Goal: Transaction & Acquisition: Purchase product/service

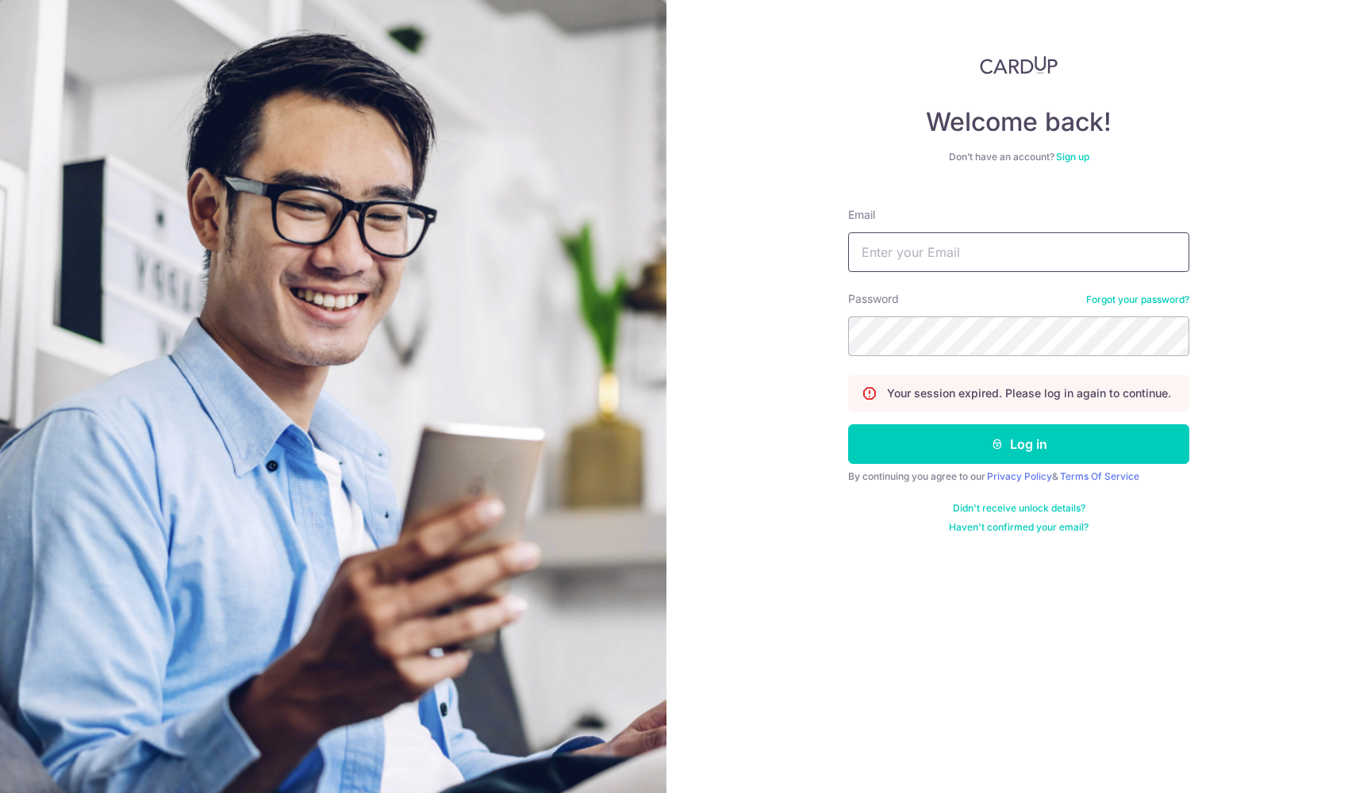
type input "chris.teo@icloud.com"
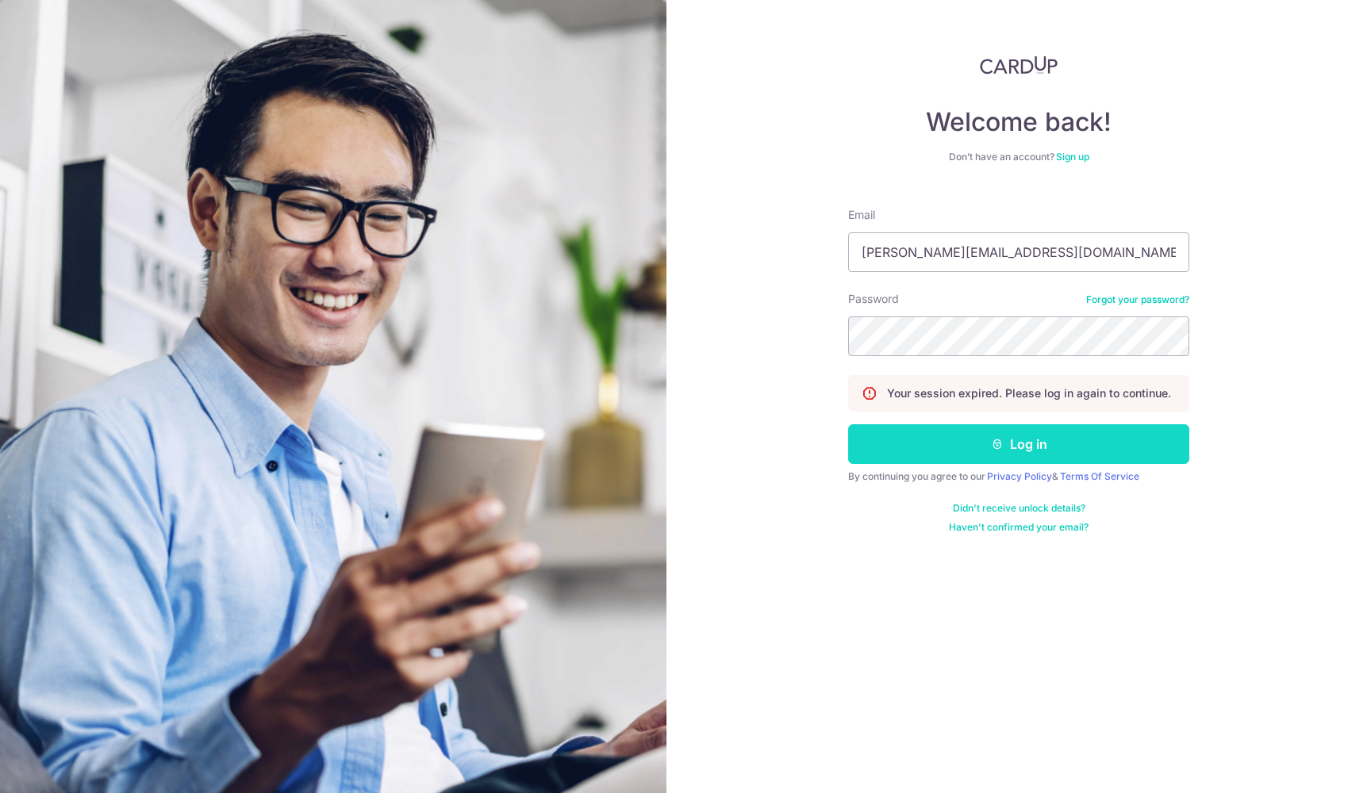
click at [969, 443] on button "Log in" at bounding box center [1018, 444] width 341 height 40
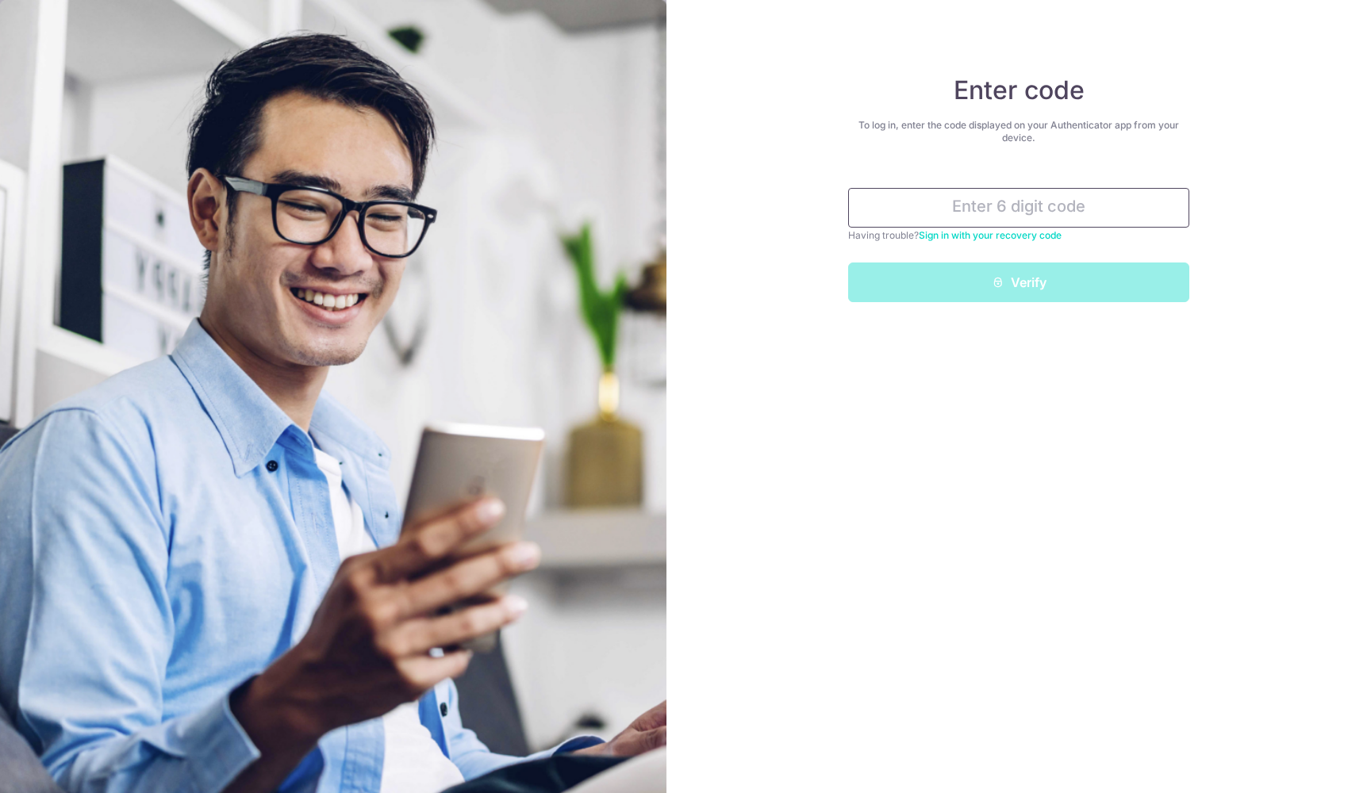
click at [1051, 208] on input "text" at bounding box center [1018, 208] width 341 height 40
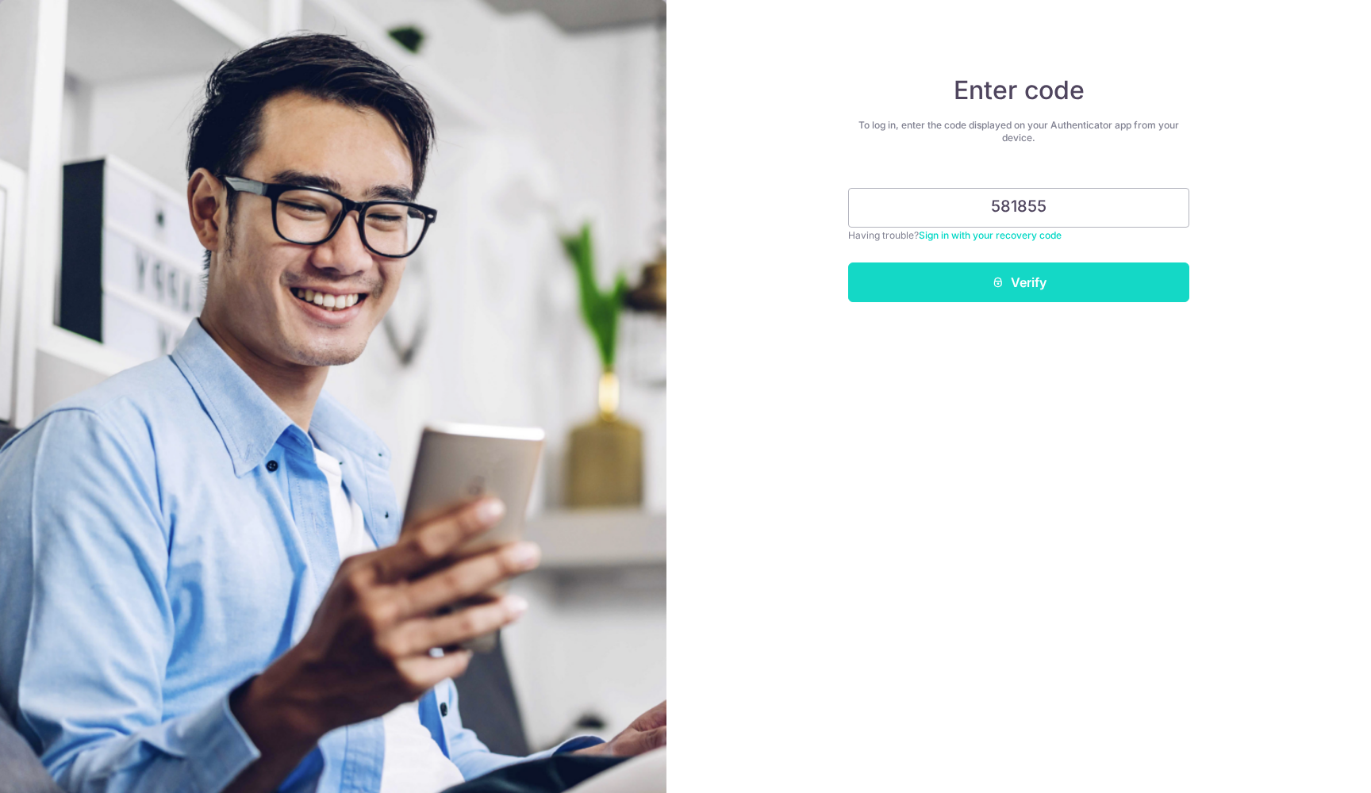
type input "581855"
click at [1030, 297] on button "Verify" at bounding box center [1018, 283] width 341 height 40
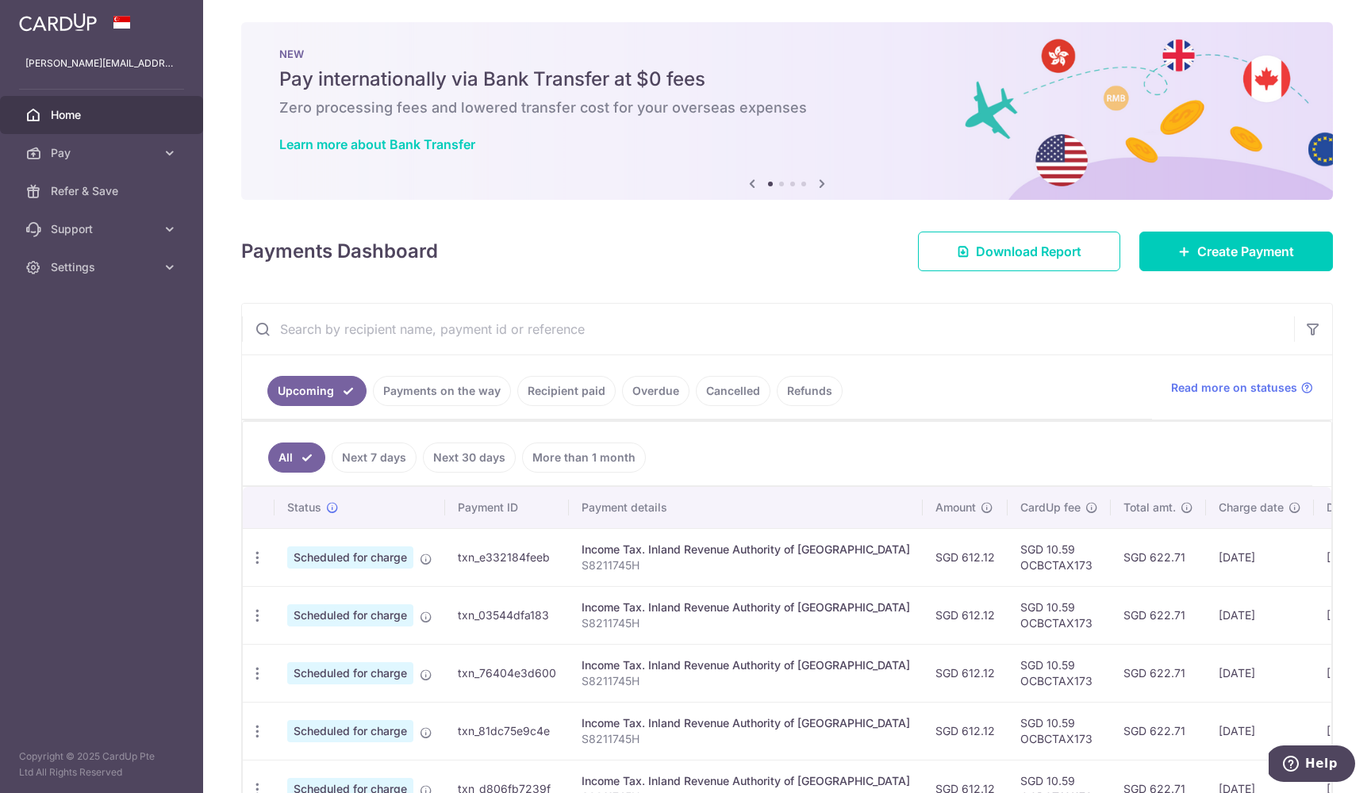
scroll to position [172, 0]
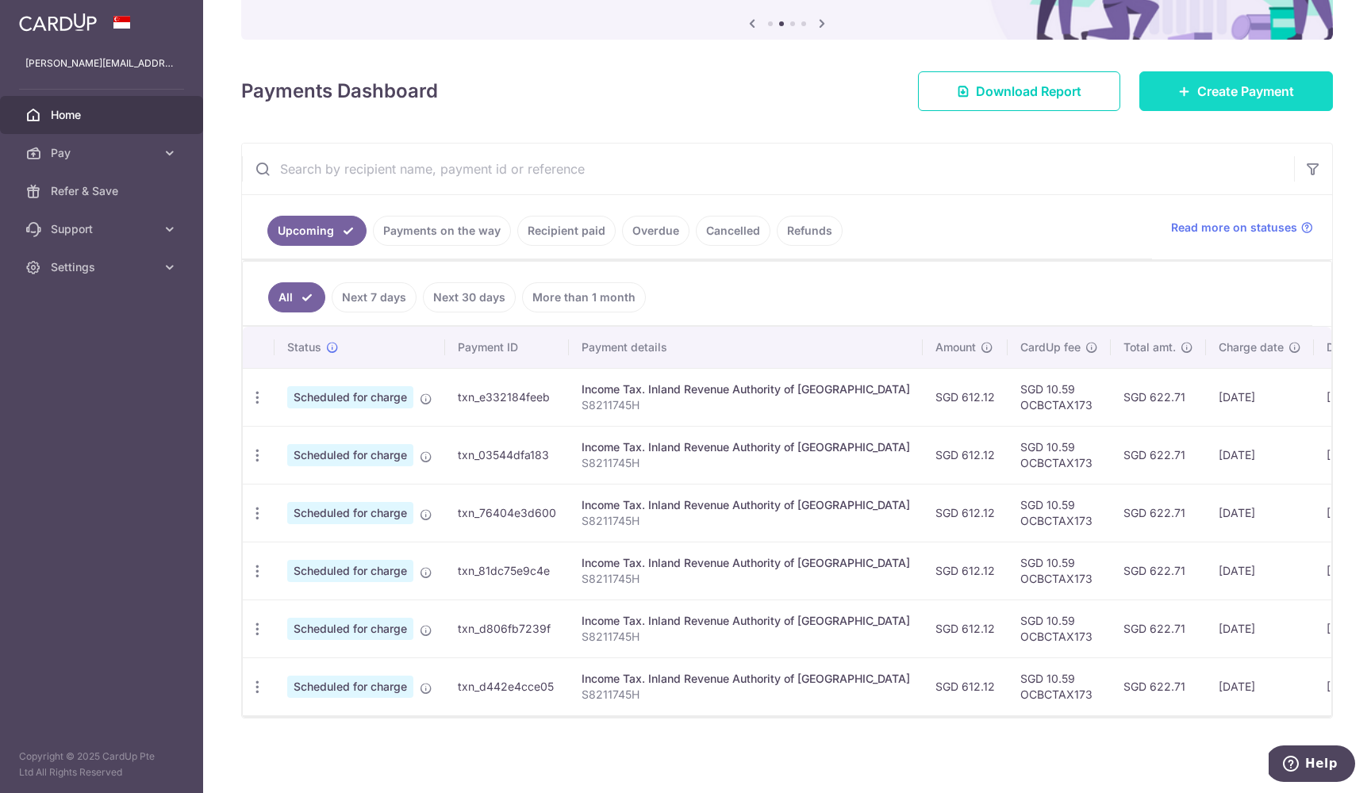
click at [1200, 89] on span "Create Payment" at bounding box center [1245, 91] width 97 height 19
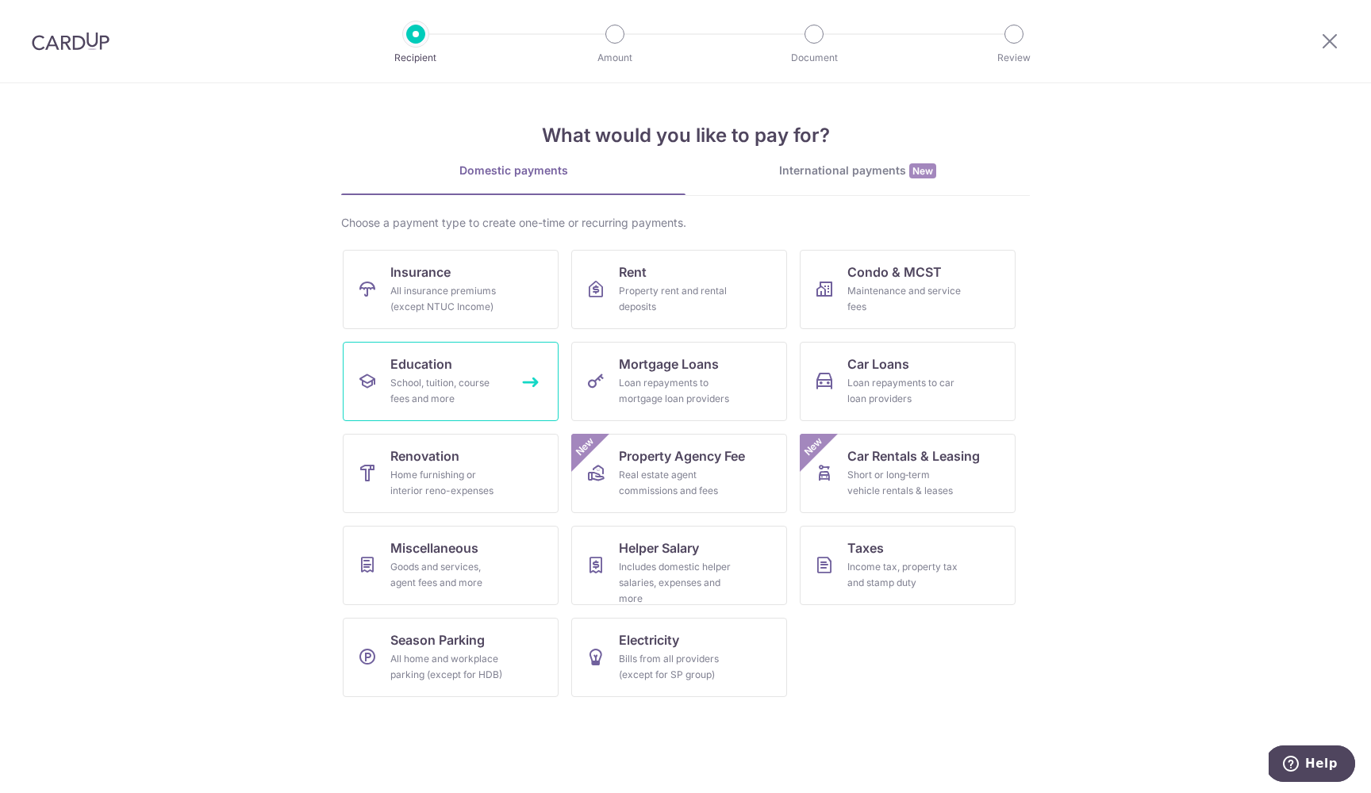
click at [509, 391] on link "Education School, tuition, course fees and more" at bounding box center [451, 381] width 216 height 79
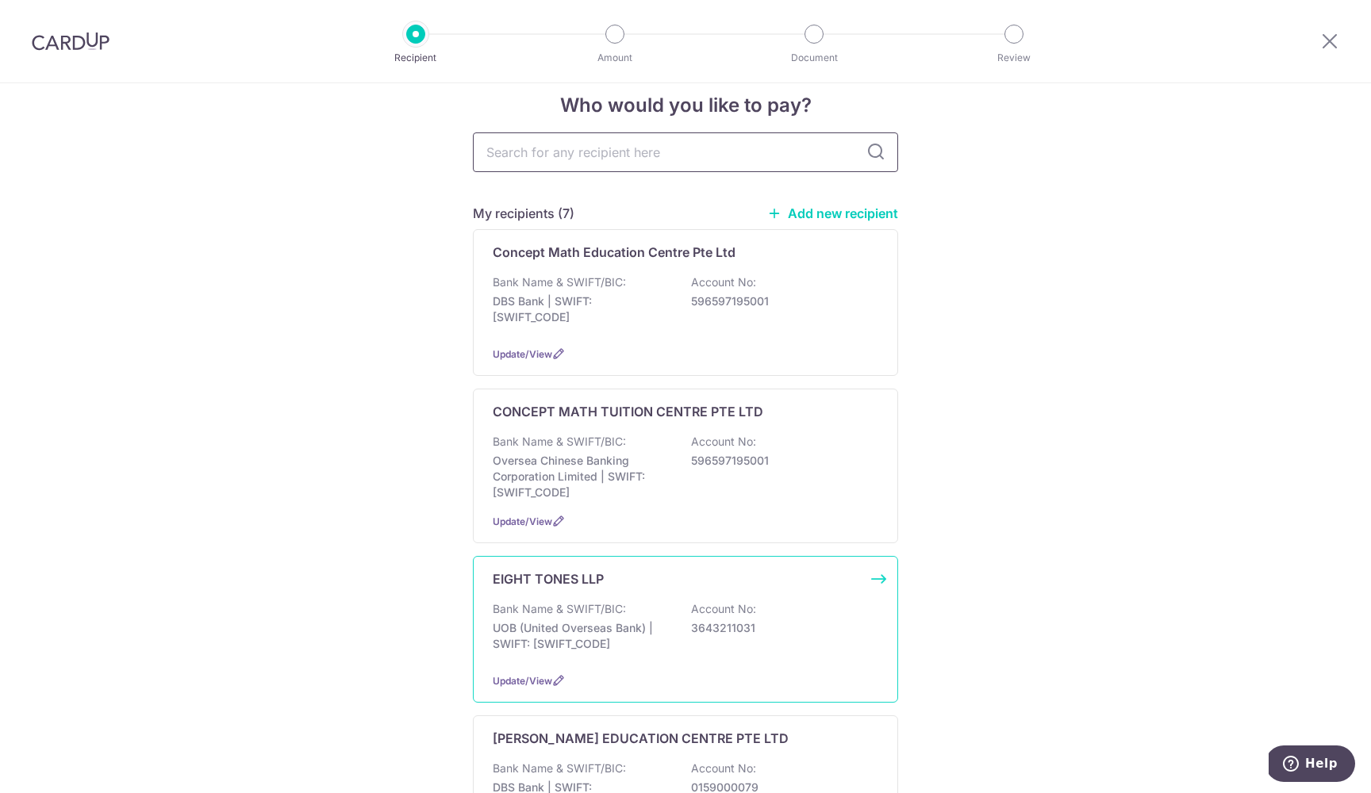
scroll to position [169, 0]
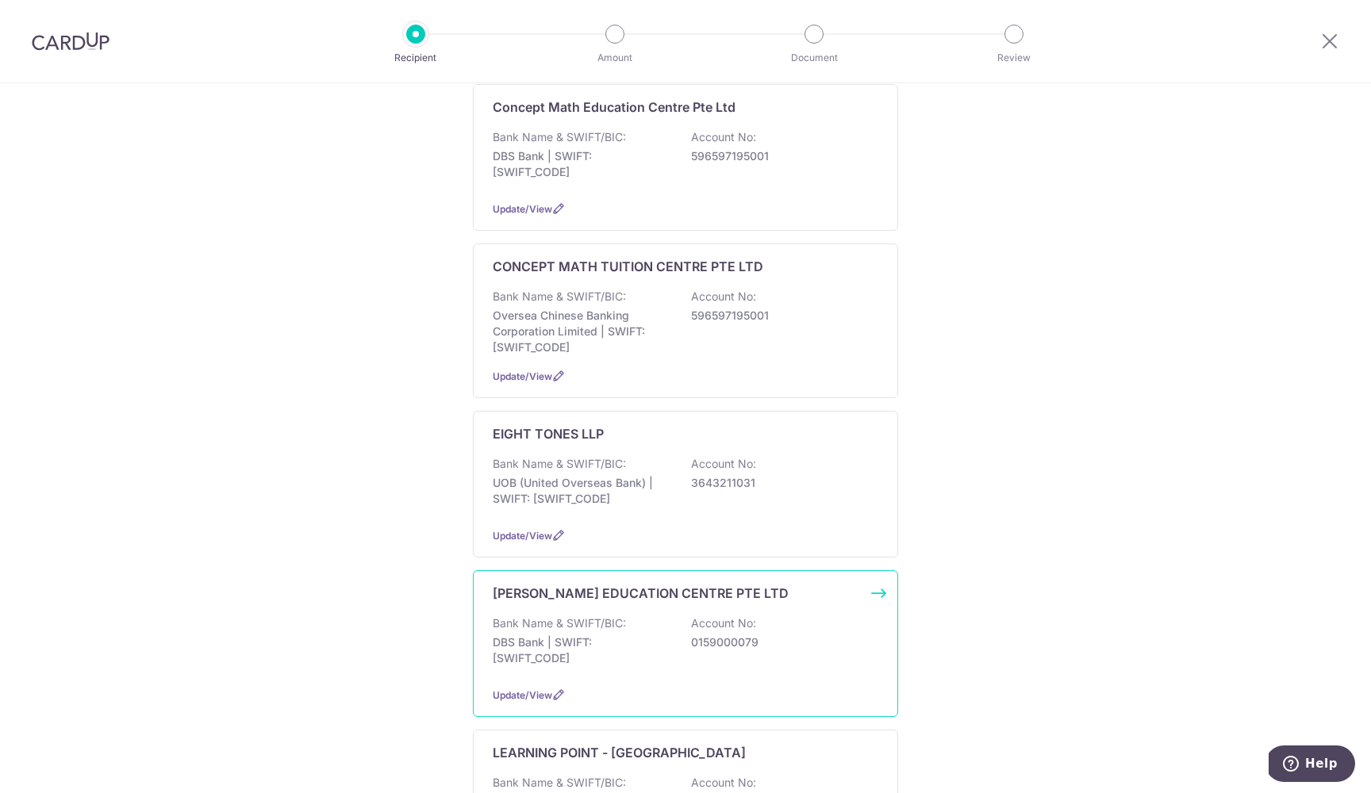
click at [656, 589] on p "HUA CHENG EDUCATION CENTRE PTE LTD" at bounding box center [641, 593] width 296 height 19
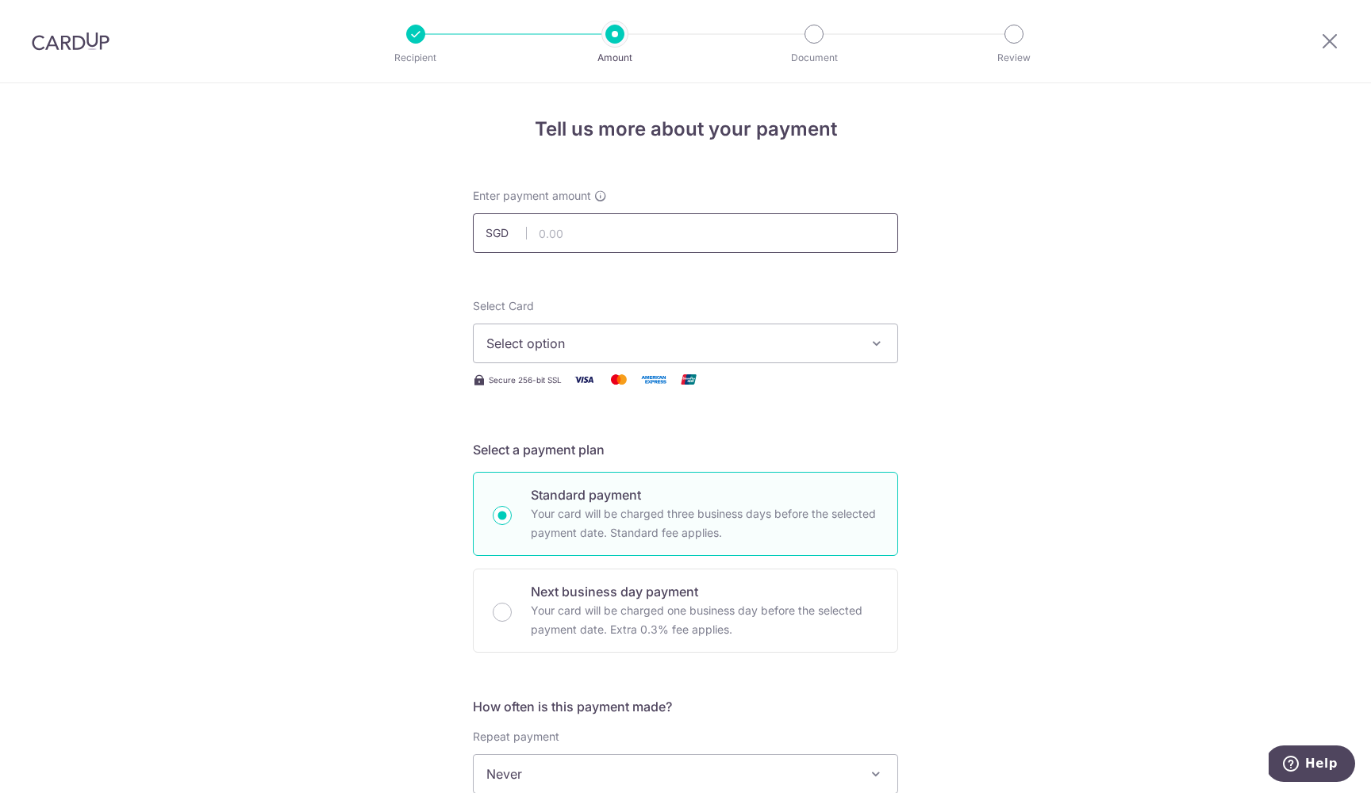
click at [654, 221] on input "text" at bounding box center [685, 233] width 425 height 40
click at [690, 240] on input "text" at bounding box center [685, 233] width 425 height 40
paste input "1,117.80"
type input "1,117.80"
click at [700, 360] on button "Select option" at bounding box center [685, 344] width 425 height 40
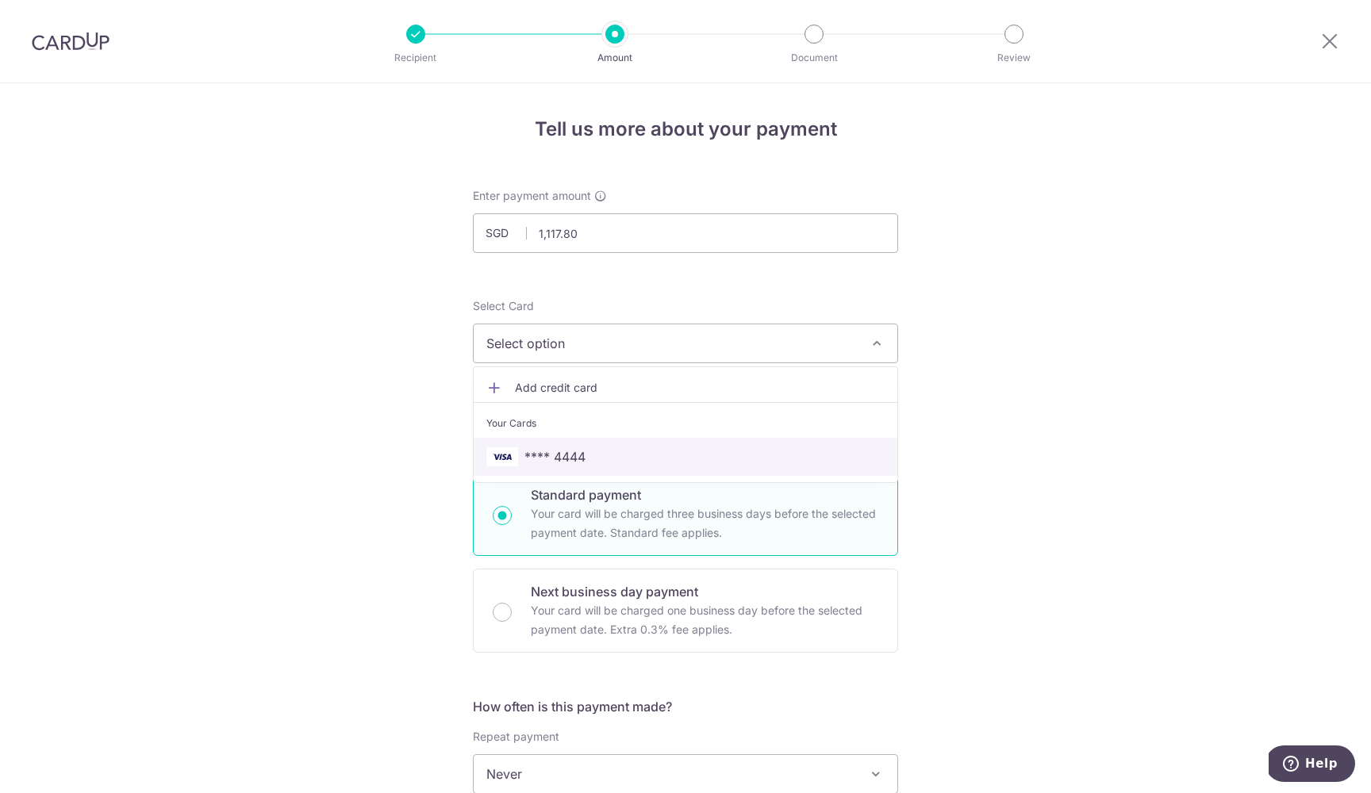
click at [720, 454] on span "**** 4444" at bounding box center [685, 456] width 398 height 19
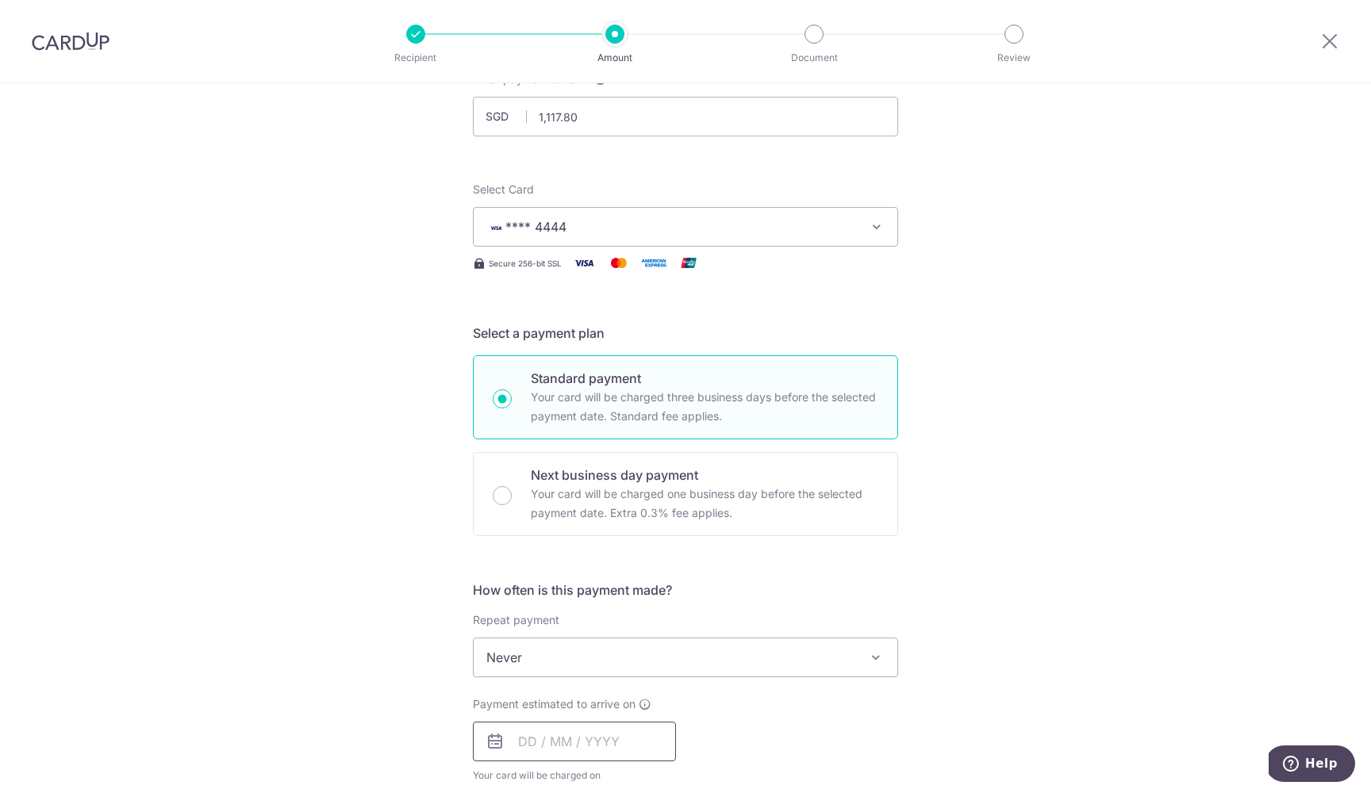
scroll to position [210, 0]
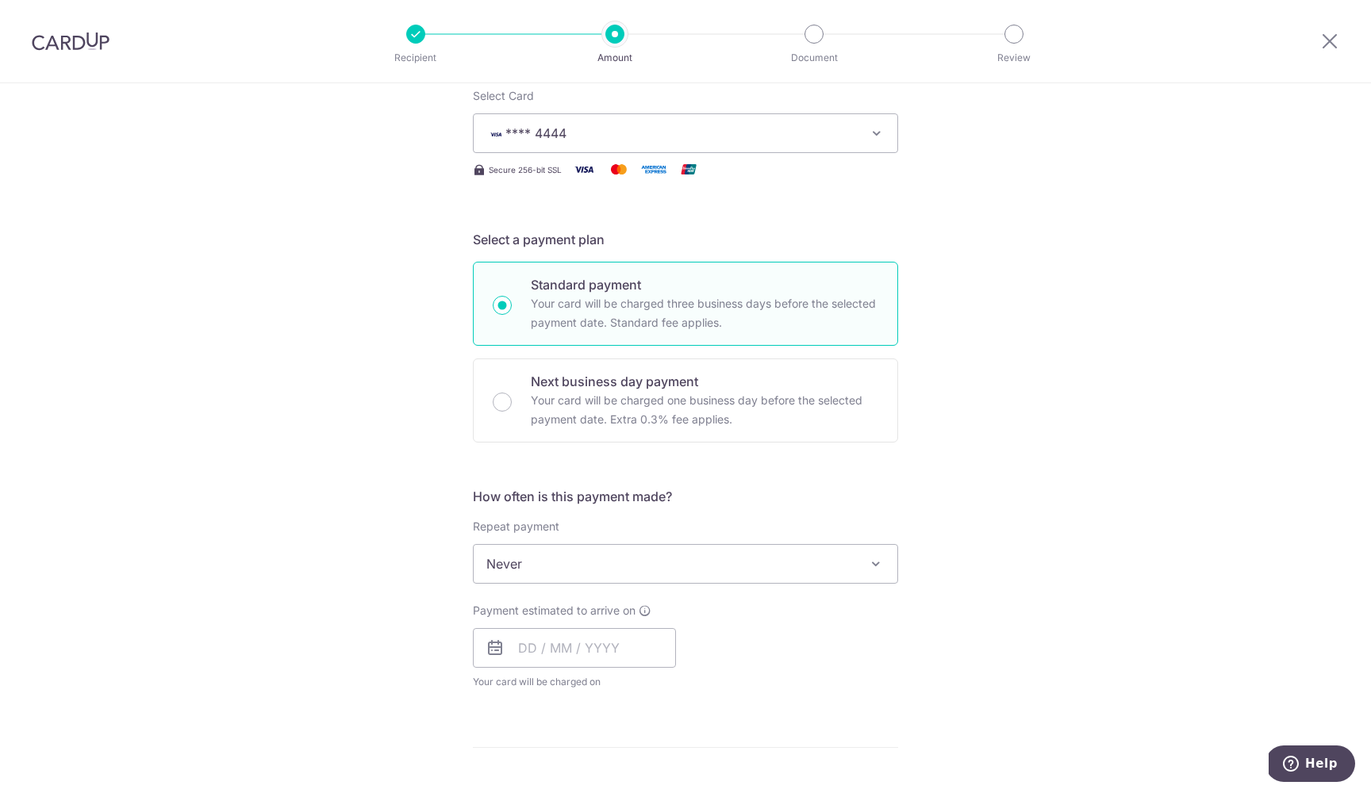
click at [596, 577] on span "Never" at bounding box center [686, 564] width 424 height 38
click at [596, 576] on span "Never" at bounding box center [686, 564] width 424 height 38
click at [559, 551] on span "Never" at bounding box center [686, 564] width 424 height 38
click at [535, 638] on input "text" at bounding box center [574, 648] width 203 height 40
type input "9"
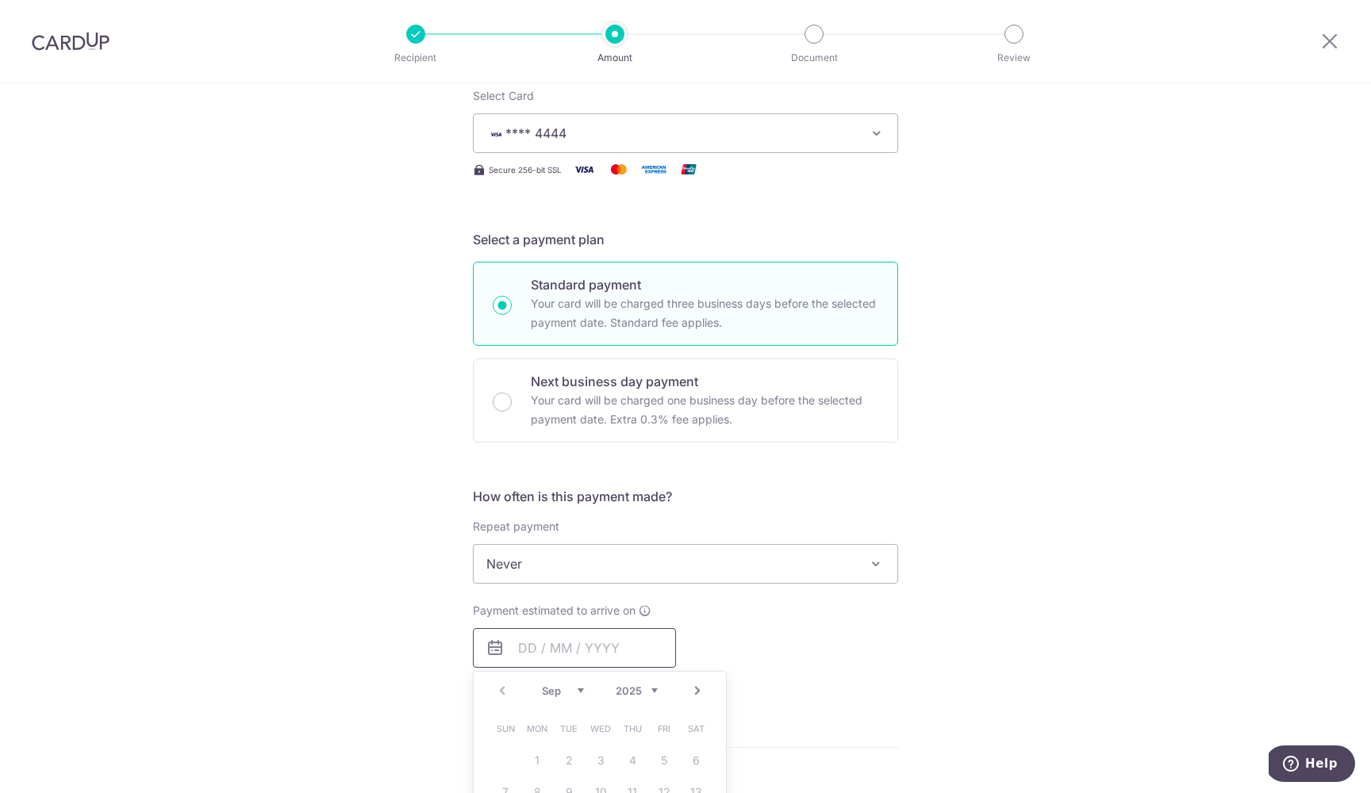
type input "1"
type input "01/10/2025"
click at [991, 654] on div "Tell us more about your payment Enter payment amount SGD 1,117.80 1117.80 Selec…" at bounding box center [685, 623] width 1371 height 1500
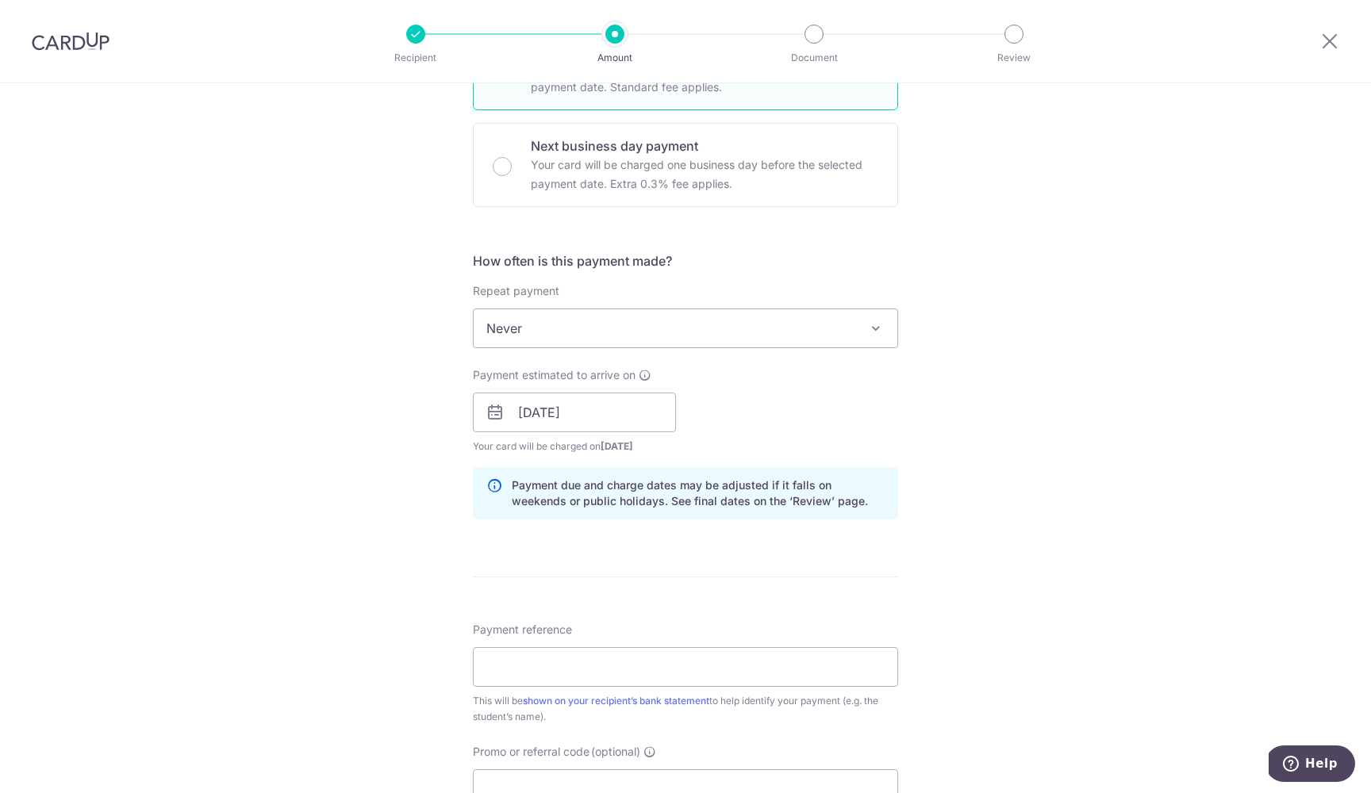
scroll to position [466, 0]
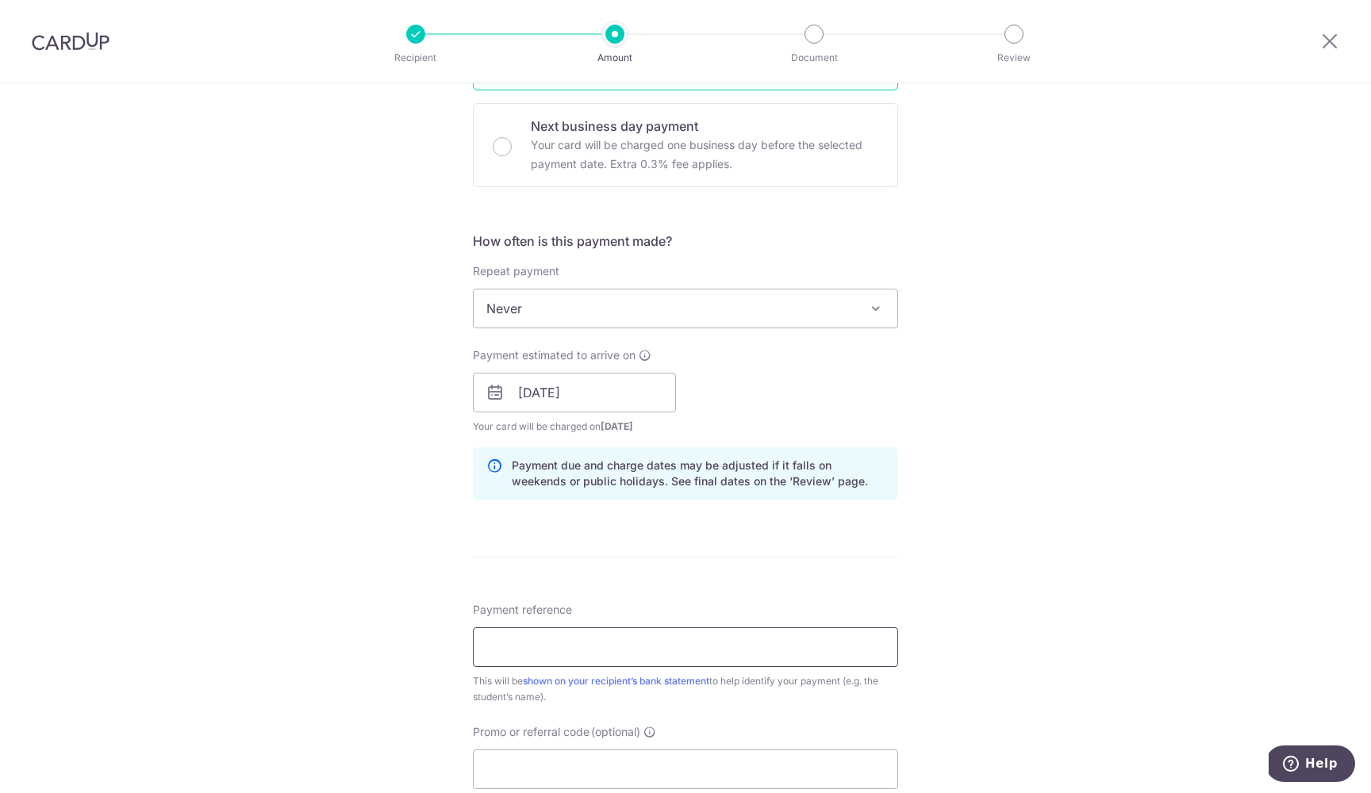
click at [720, 646] on input "Payment reference" at bounding box center [685, 647] width 425 height 40
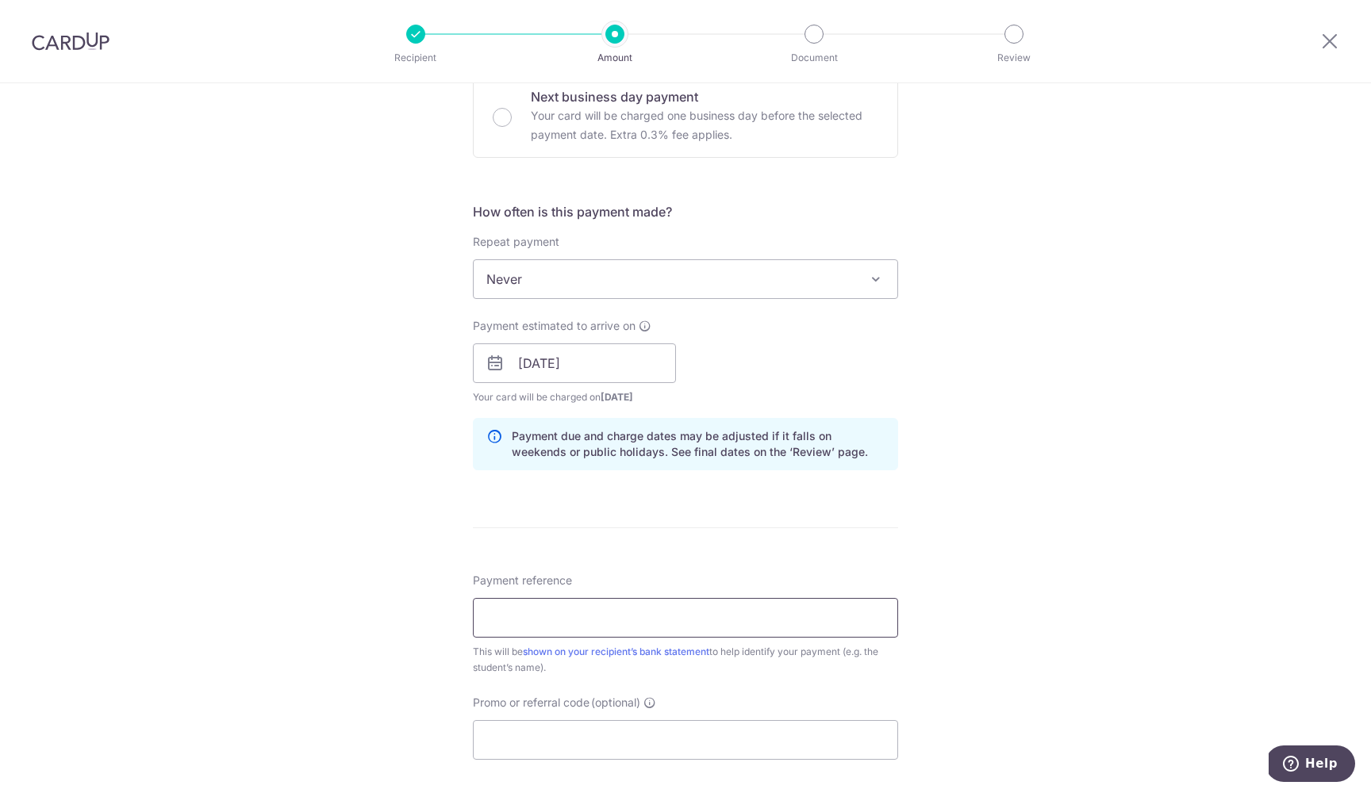
click at [559, 623] on input "Payment reference" at bounding box center [685, 618] width 425 height 40
paste input "DICN00288730A51993"
type input "DICN00288730A51993 - [PERSON_NAME]"
click at [383, 541] on div "Tell us more about your payment Enter payment amount SGD 1,117.80 1117.80 Selec…" at bounding box center [685, 338] width 1371 height 1500
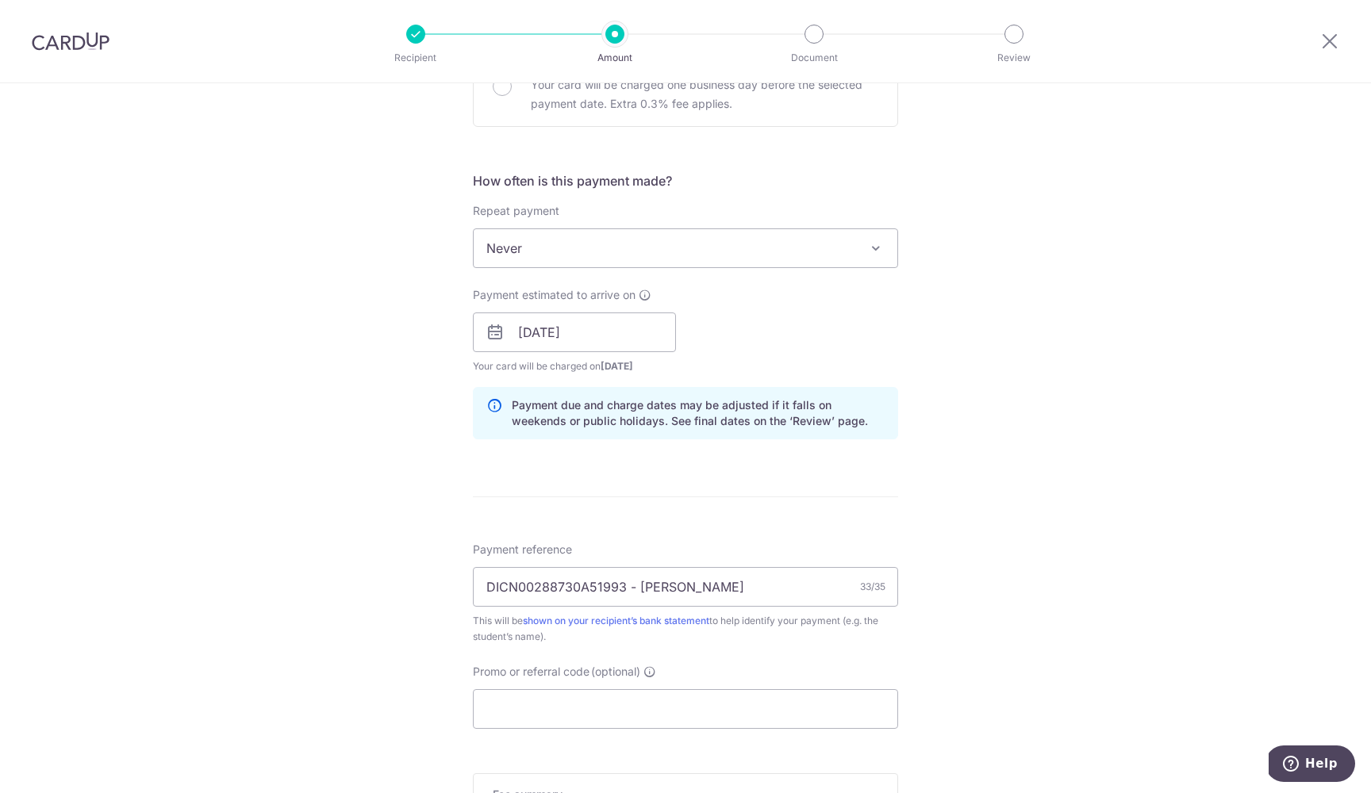
scroll to position [656, 0]
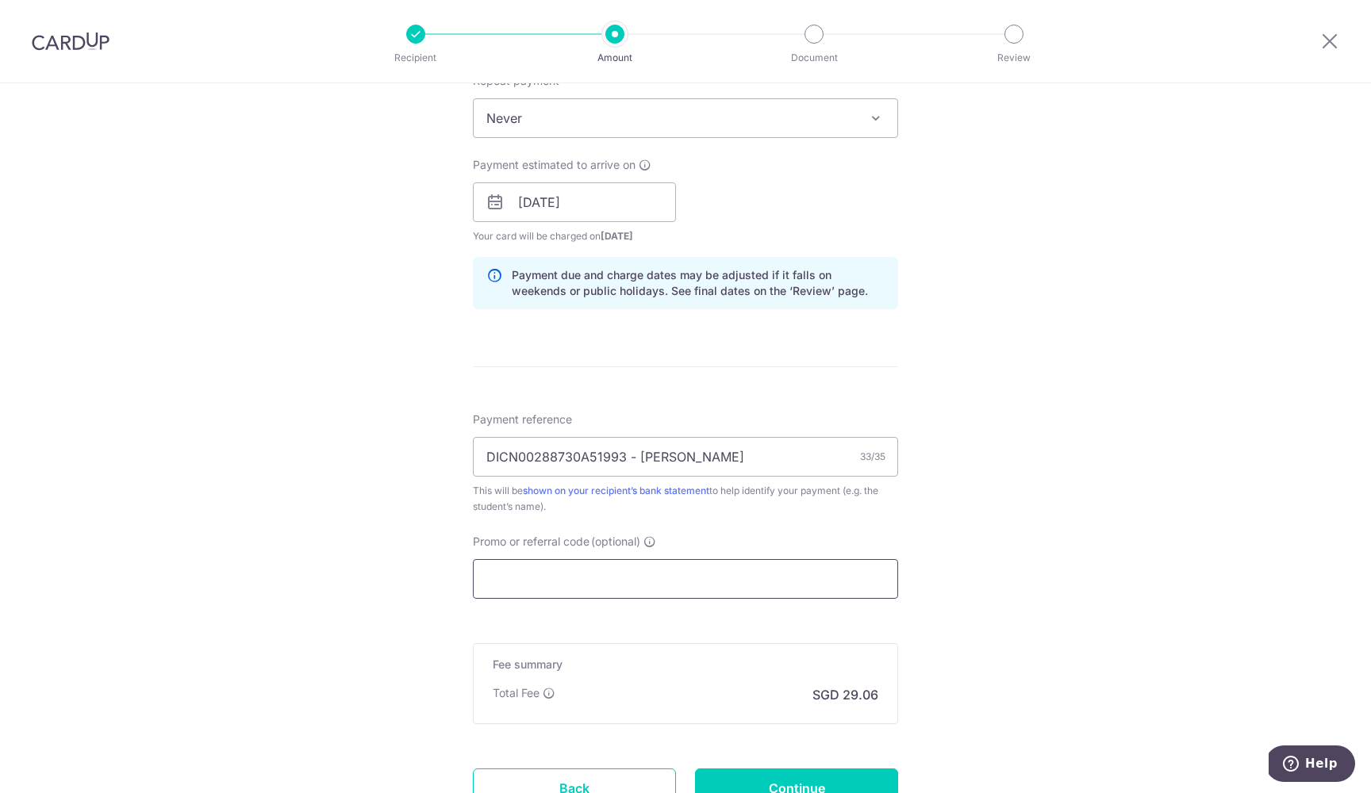
click at [508, 572] on input "Promo or referral code (optional)" at bounding box center [685, 579] width 425 height 40
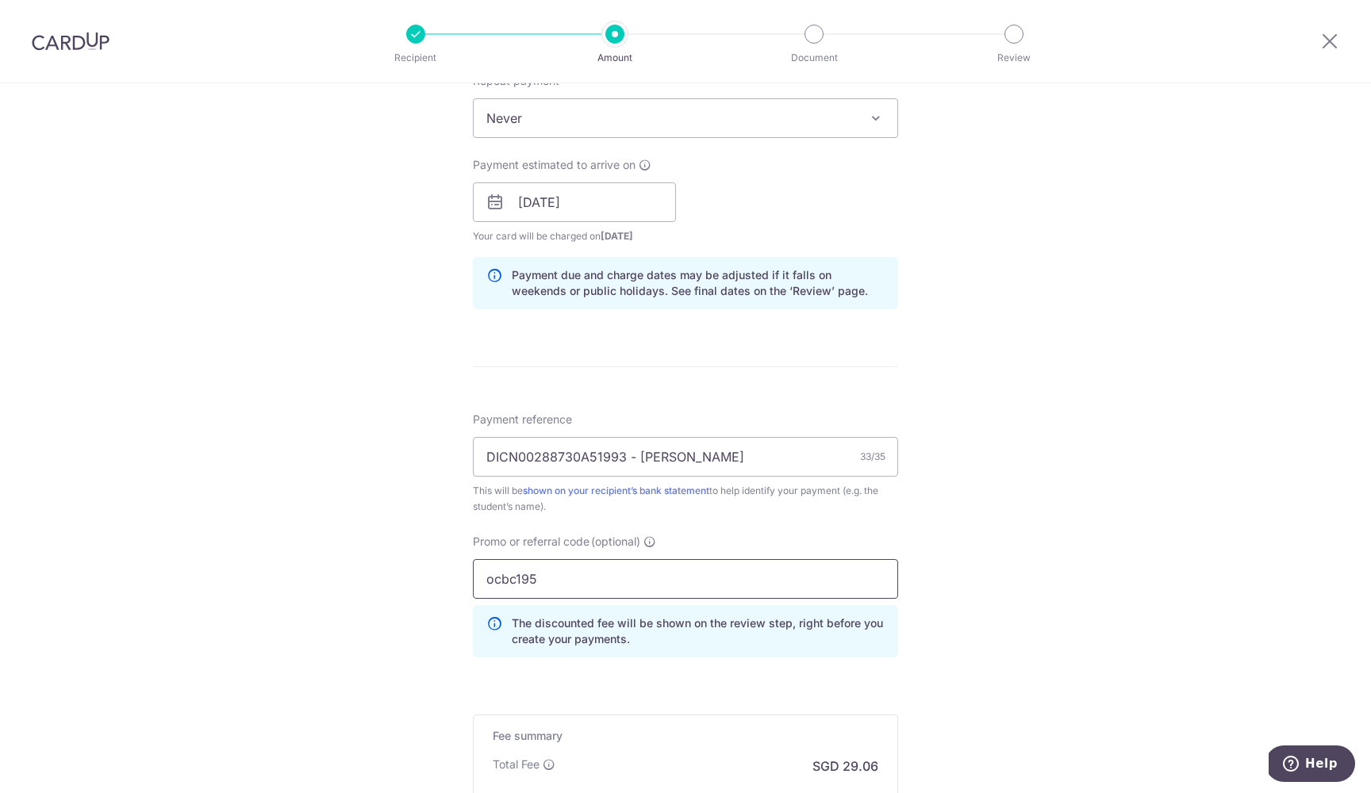
type input "ocbc195"
click at [311, 461] on div "Tell us more about your payment Enter payment amount SGD 1,117.80 1117.80 Selec…" at bounding box center [685, 212] width 1371 height 1571
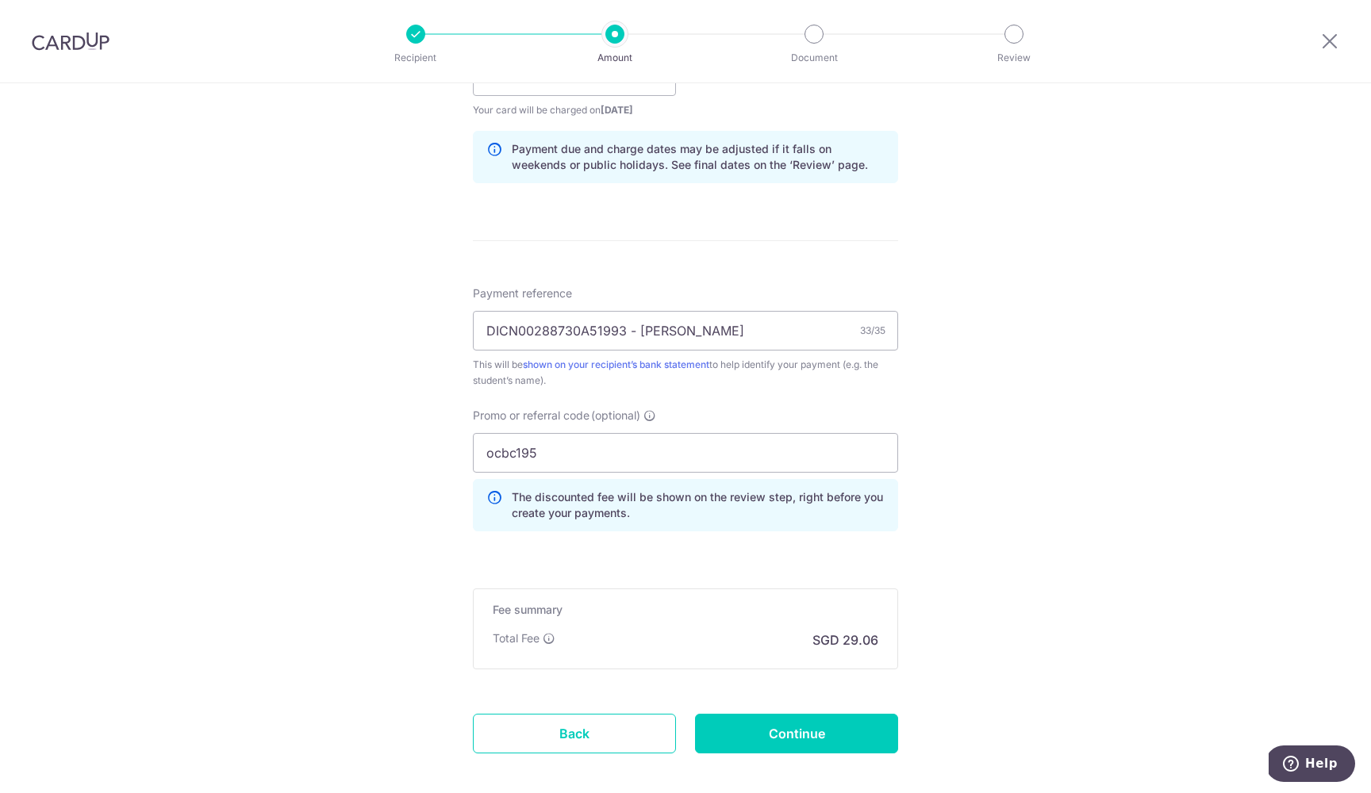
scroll to position [861, 0]
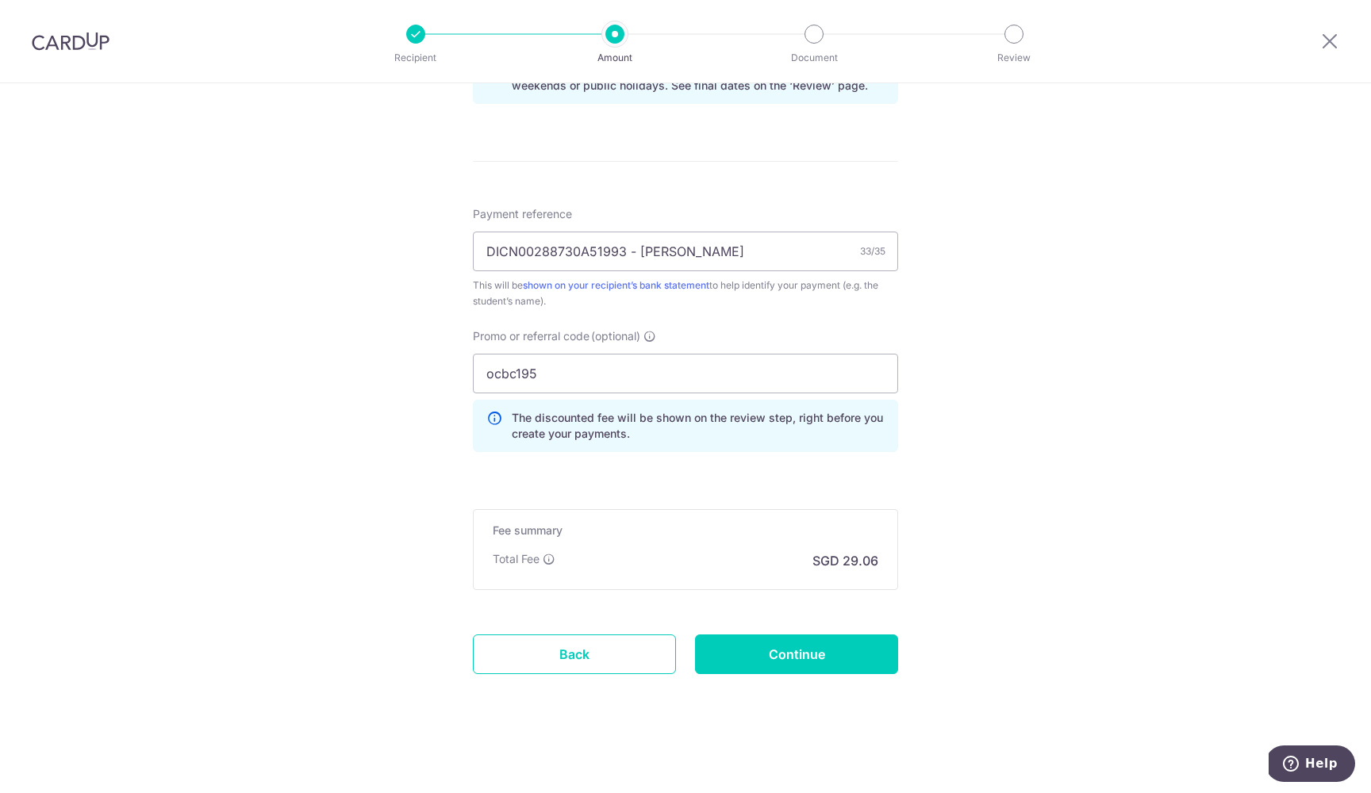
click at [727, 641] on input "Continue" at bounding box center [796, 655] width 203 height 40
type input "Create Schedule"
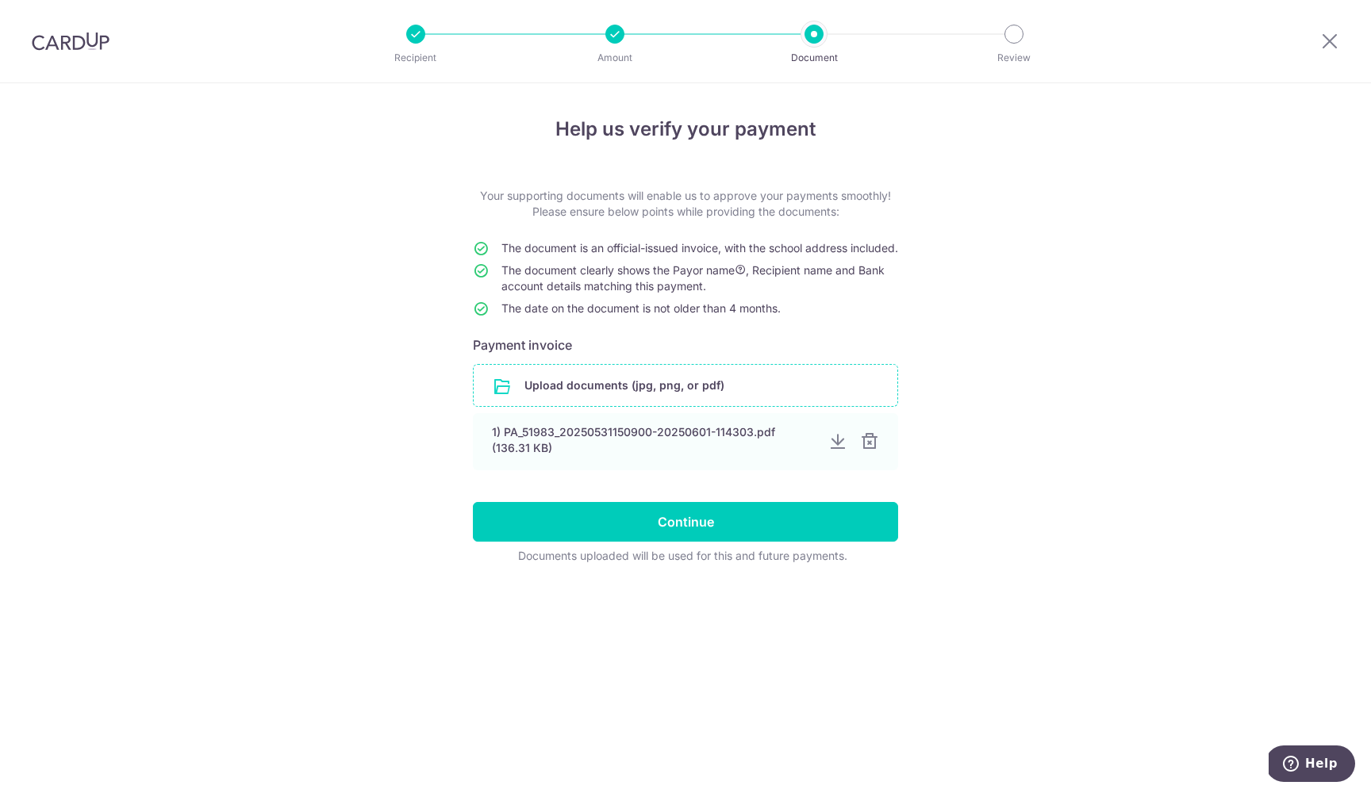
click at [696, 397] on input "file" at bounding box center [686, 385] width 424 height 41
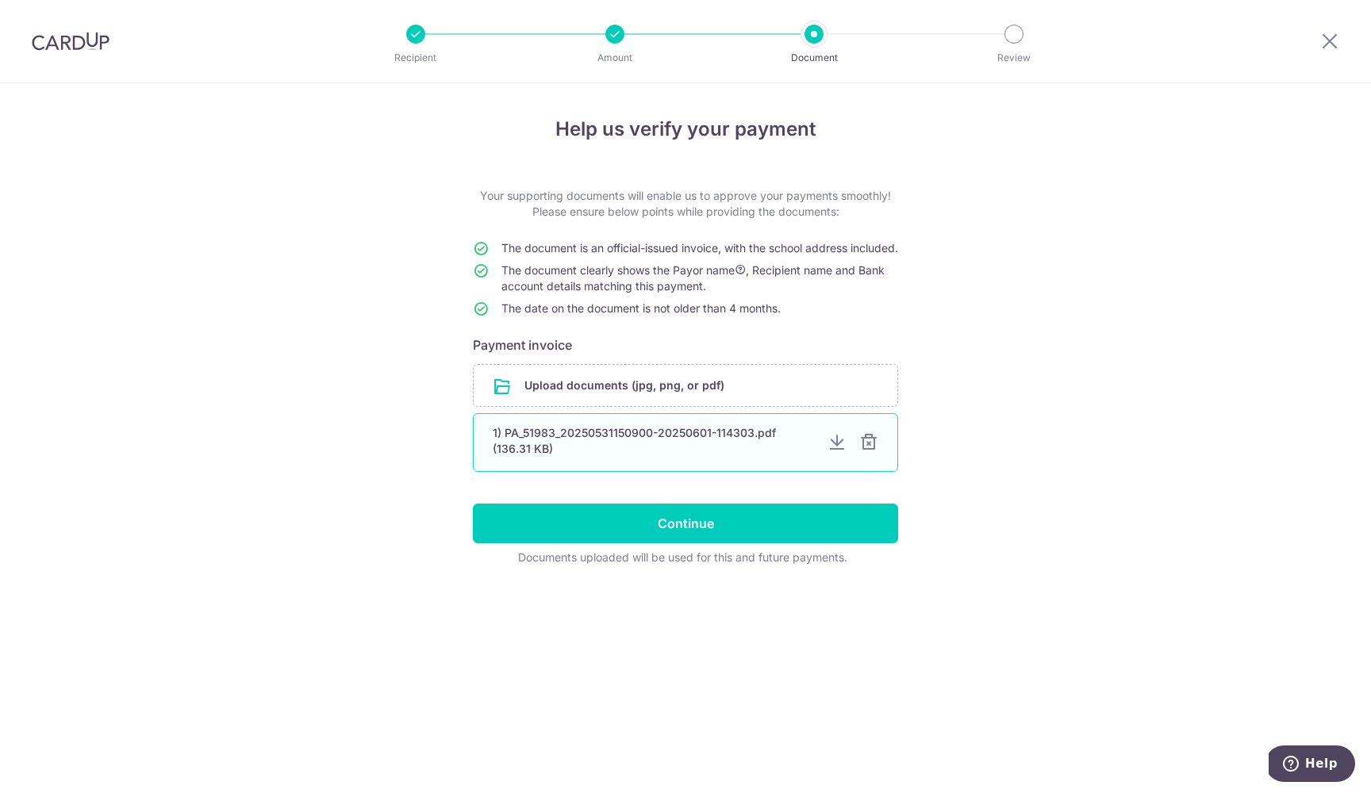
click at [868, 452] on div at bounding box center [868, 442] width 19 height 19
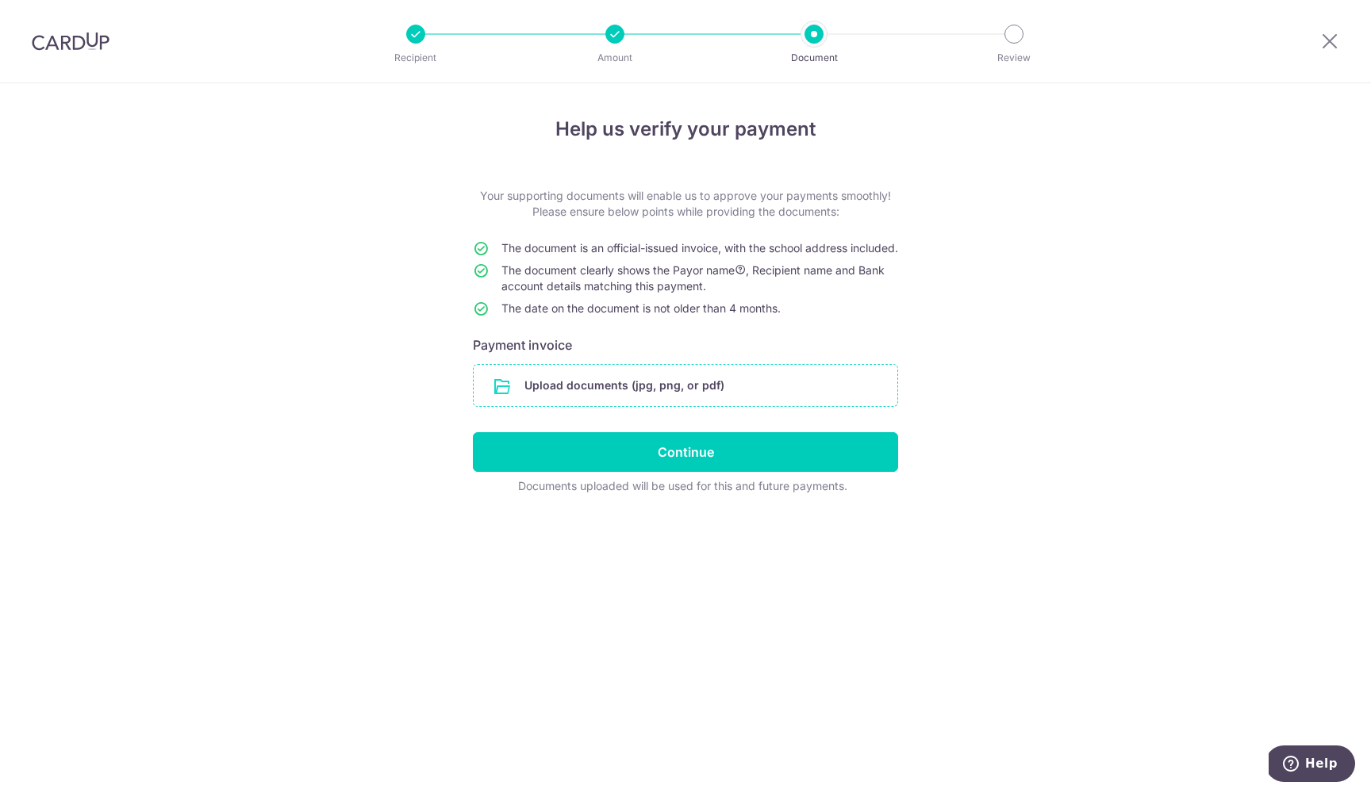
click at [673, 406] on input "file" at bounding box center [686, 385] width 424 height 41
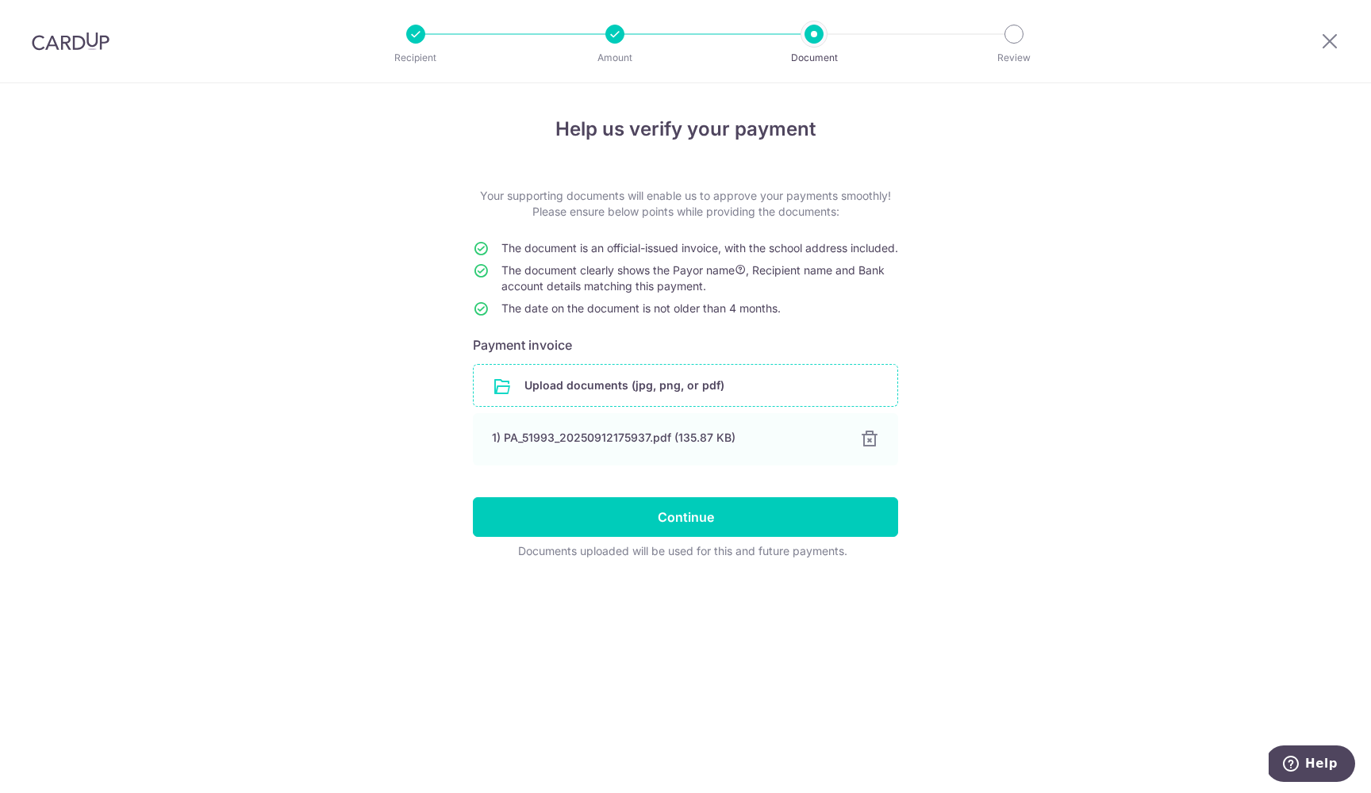
click at [773, 510] on form "Your supporting documents will enable us to approve your payments smoothly! Ple…" at bounding box center [685, 373] width 425 height 371
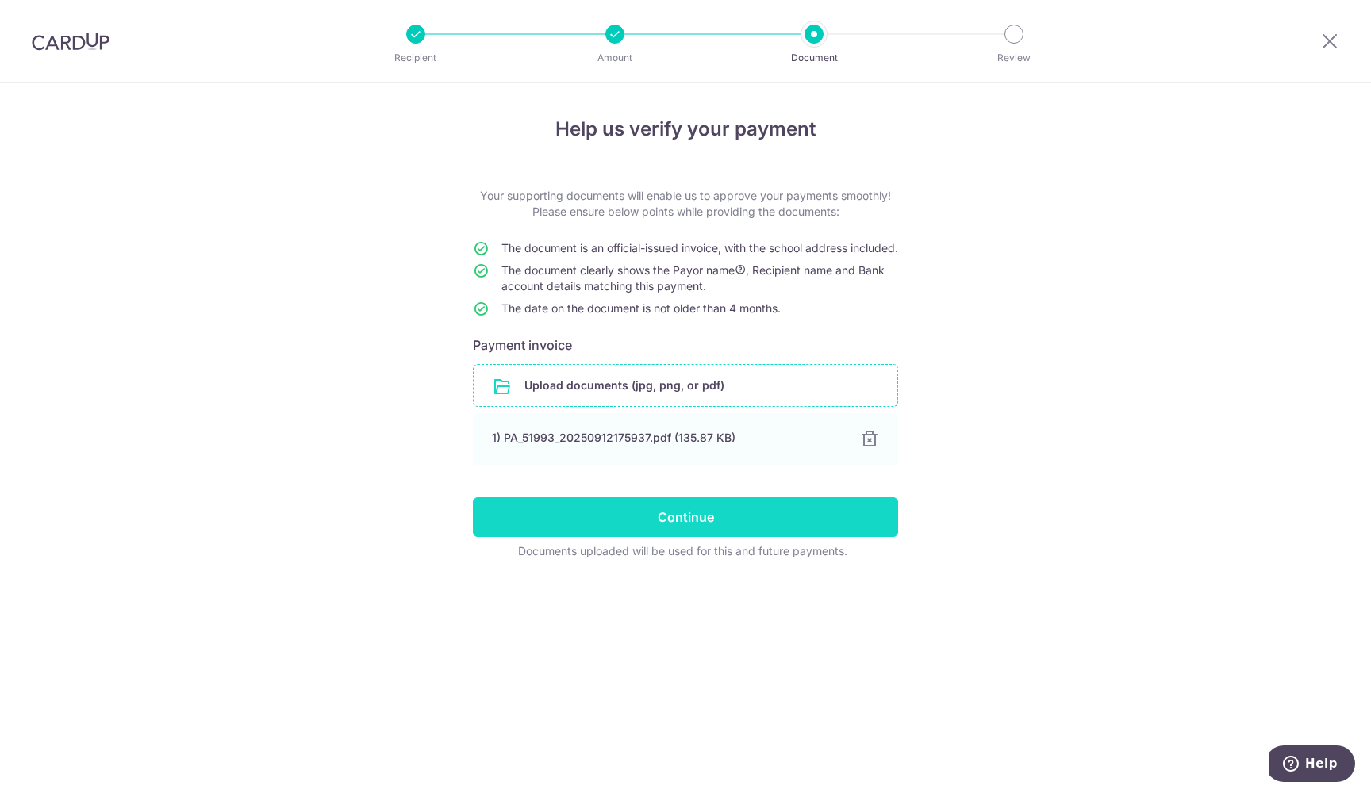
click at [777, 531] on input "Continue" at bounding box center [685, 517] width 425 height 40
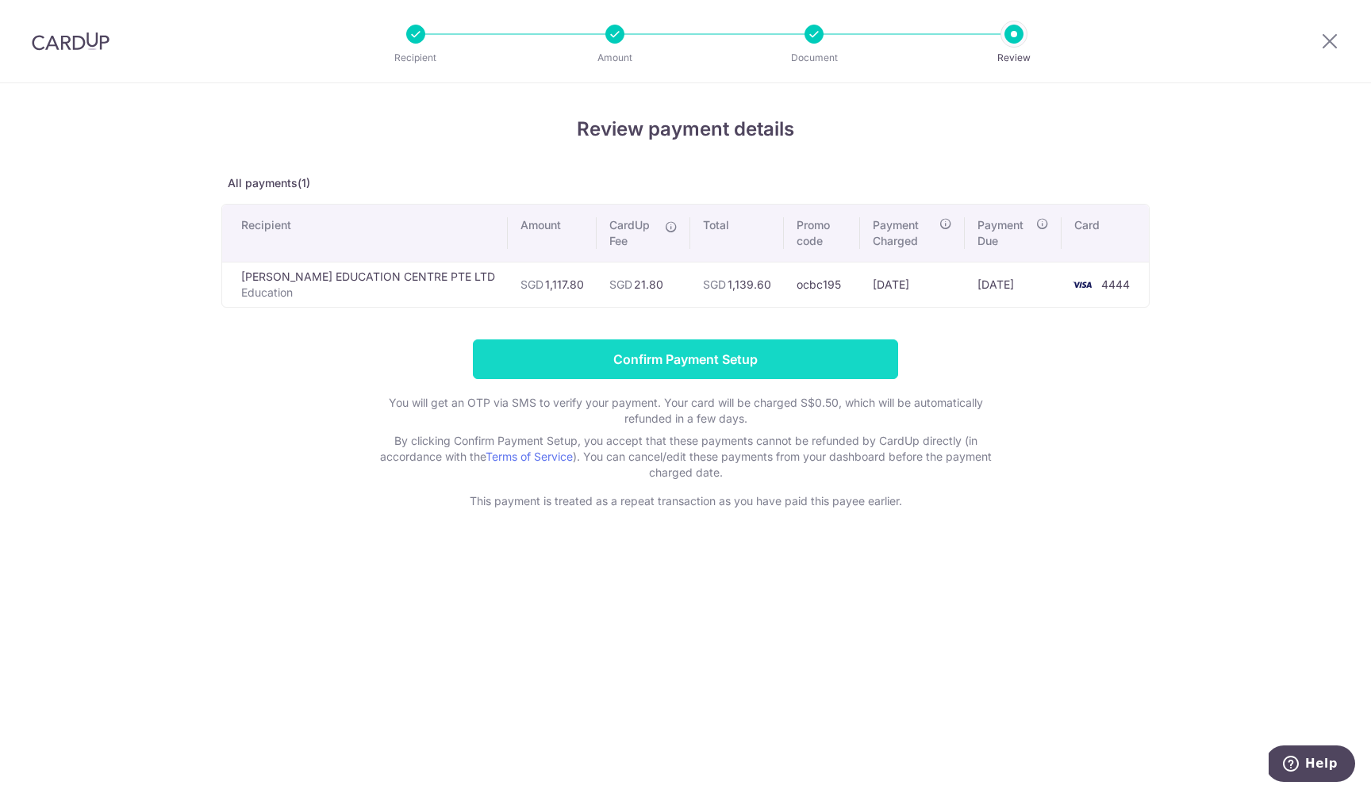
click at [716, 370] on input "Confirm Payment Setup" at bounding box center [685, 359] width 425 height 40
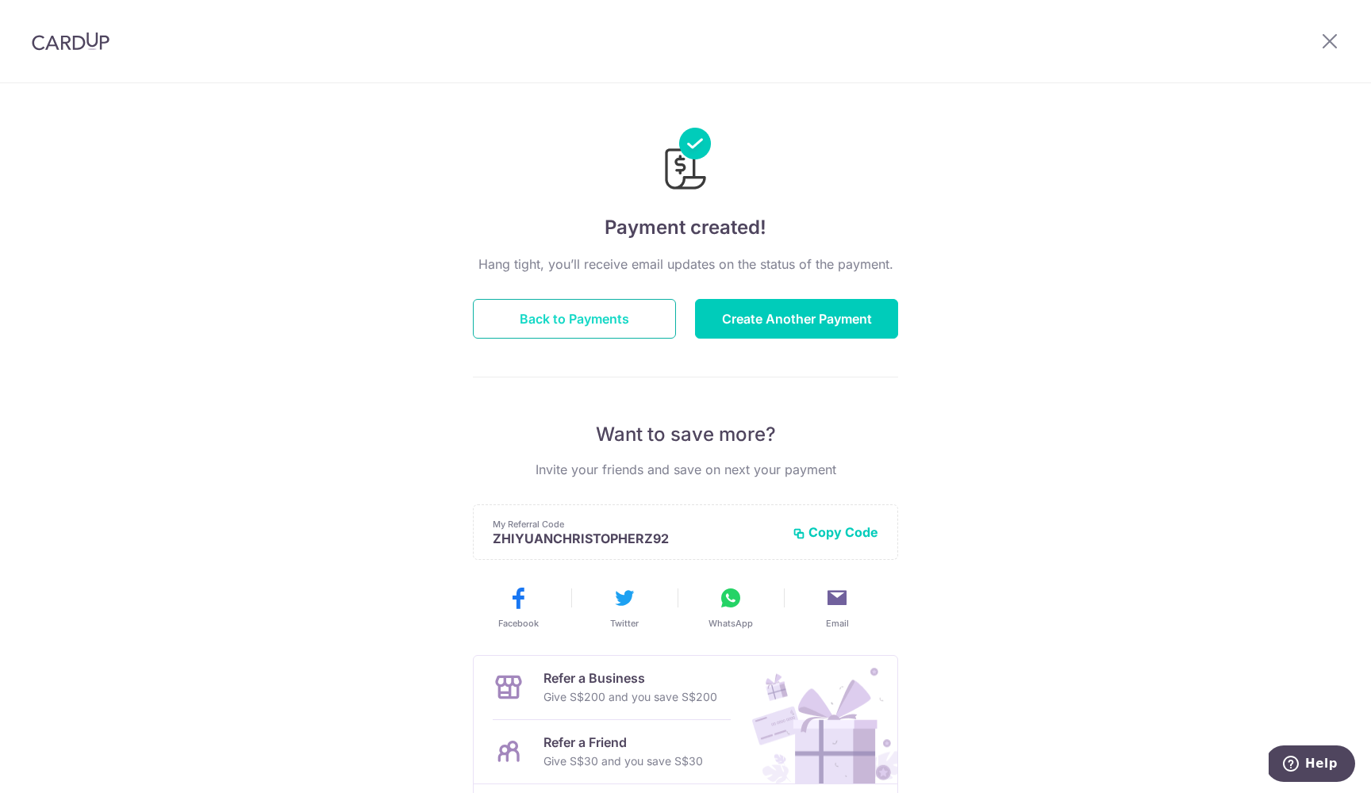
click at [634, 314] on button "Back to Payments" at bounding box center [574, 319] width 203 height 40
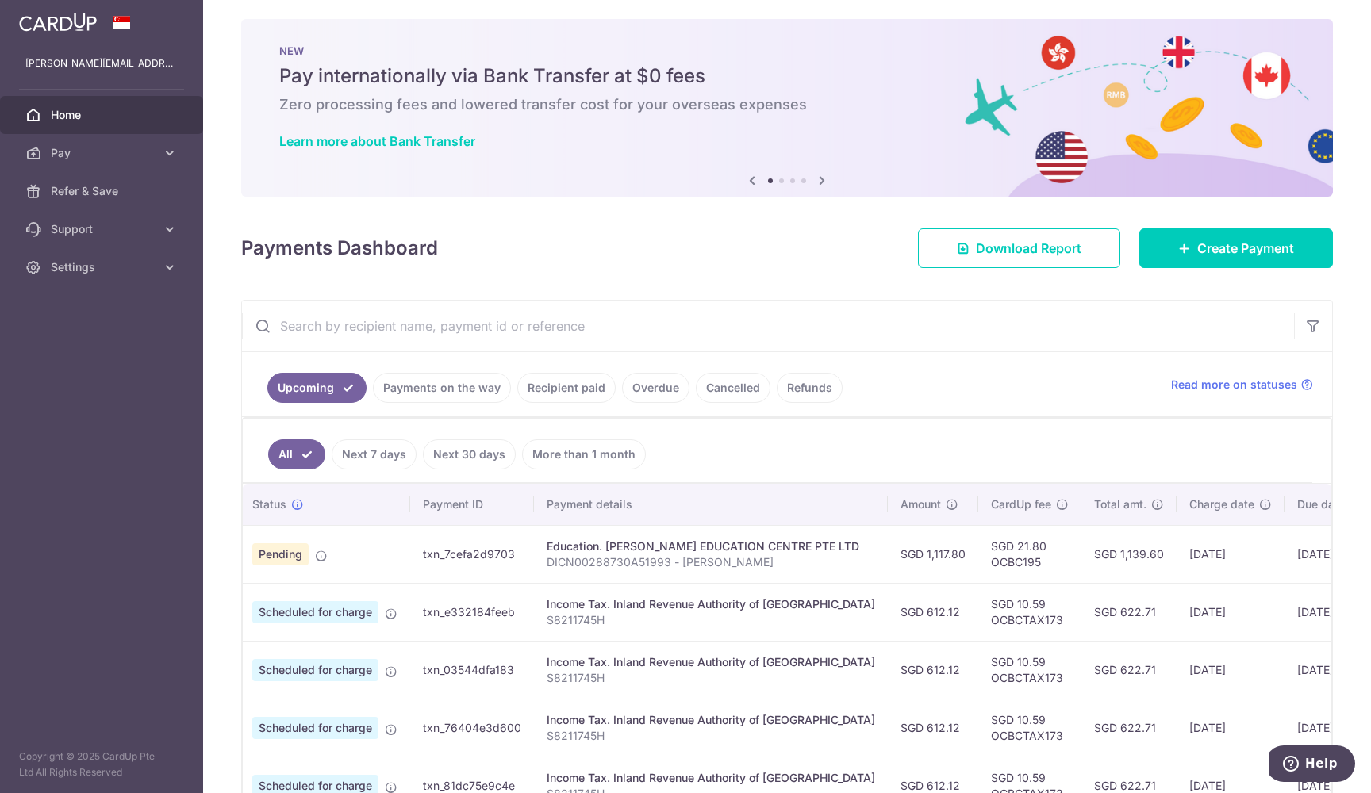
scroll to position [0, 36]
